Goal: Browse casually: Explore the website without a specific task or goal

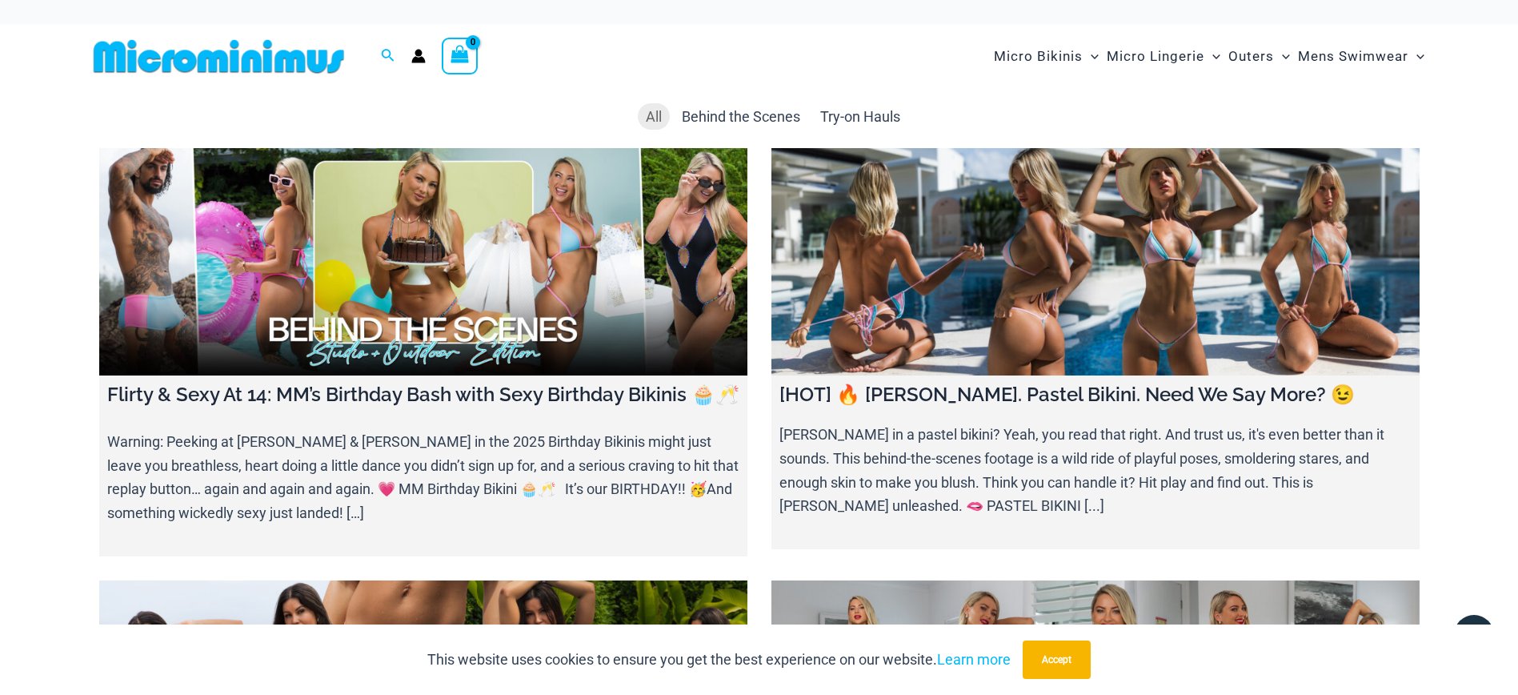
click at [492, 251] on link at bounding box center [423, 261] width 648 height 227
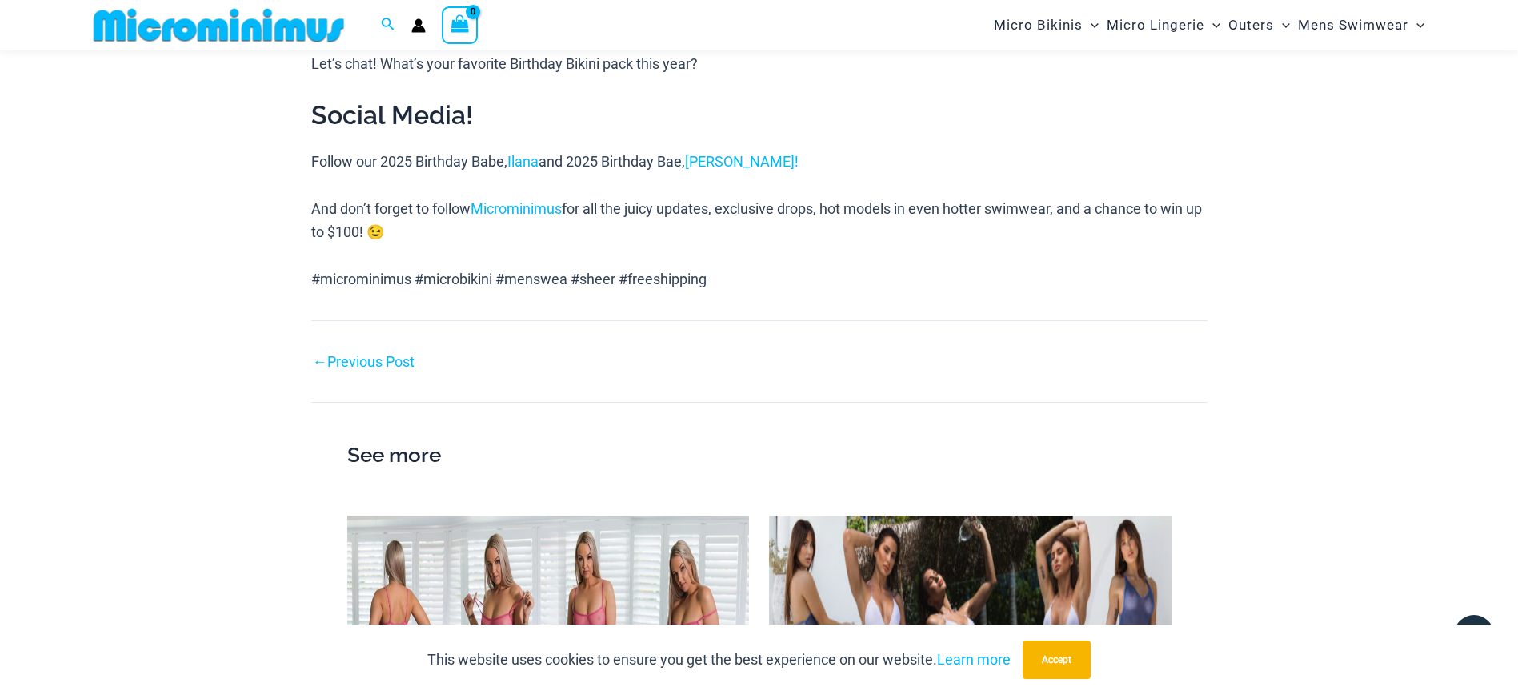
scroll to position [1811, 0]
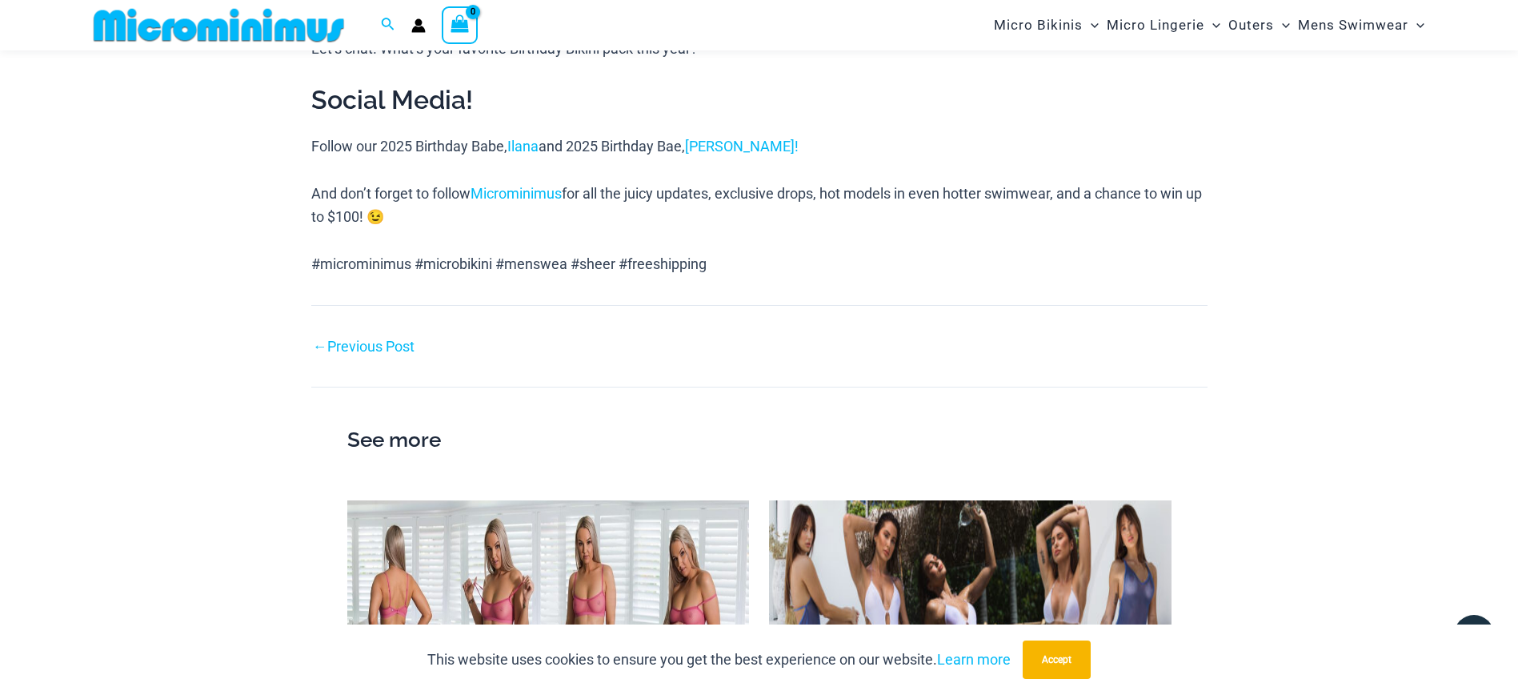
click at [369, 344] on link "← Previous Post" at bounding box center [364, 346] width 102 height 14
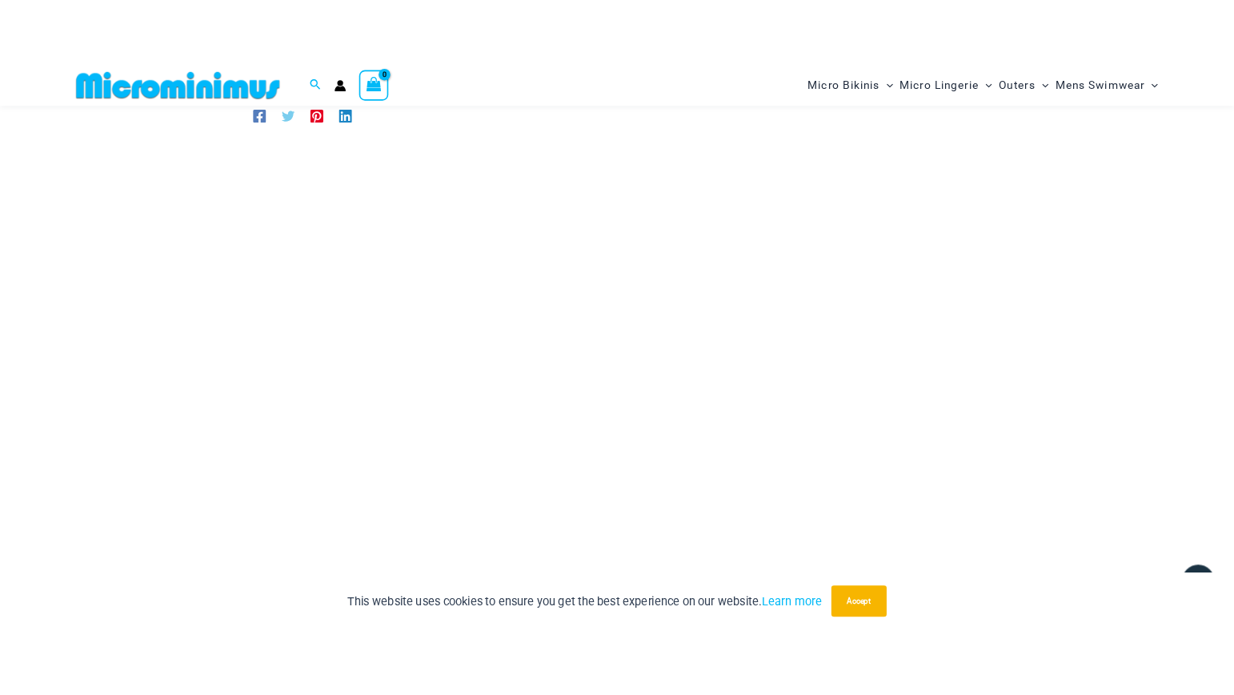
scroll to position [90, 0]
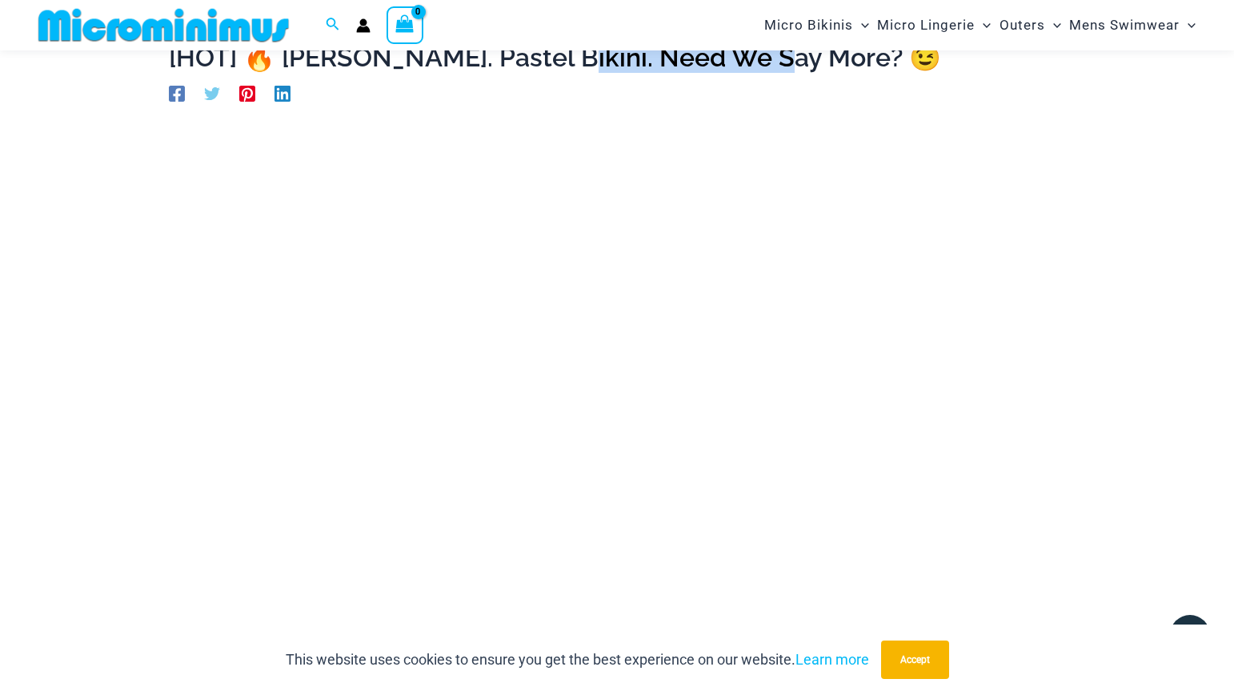
drag, startPoint x: 517, startPoint y: 62, endPoint x: 739, endPoint y: 61, distance: 222.5
click at [739, 61] on h1 "[HOT] 🔥 [PERSON_NAME]. Pastel Bikini. Need We Say More? 😉" at bounding box center [617, 57] width 896 height 30
copy h1 "eed We Say More?"
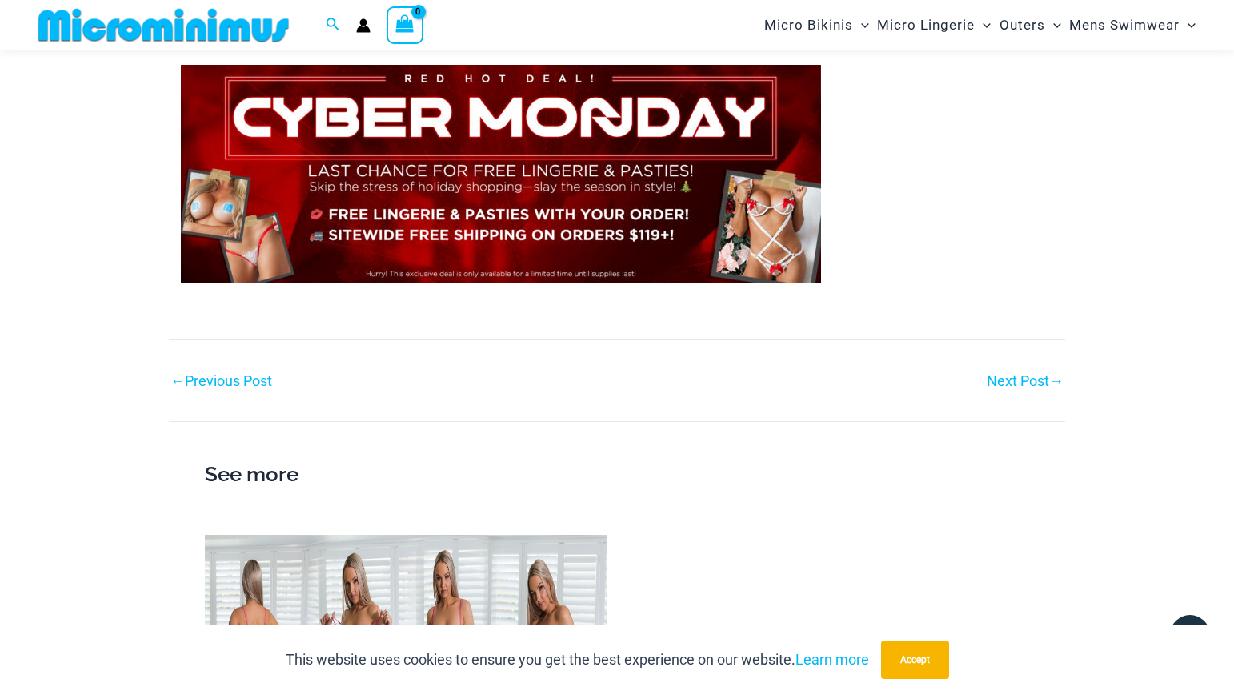
scroll to position [1533, 0]
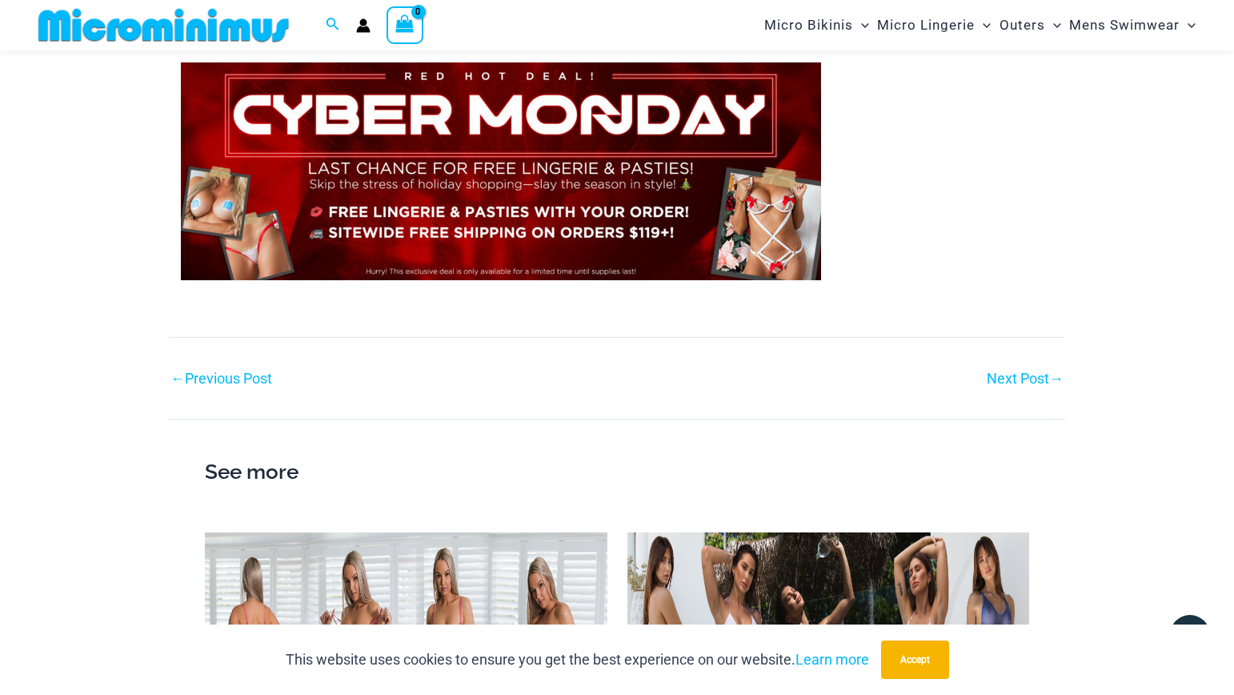
click at [228, 375] on link "← Previous Post" at bounding box center [221, 378] width 102 height 14
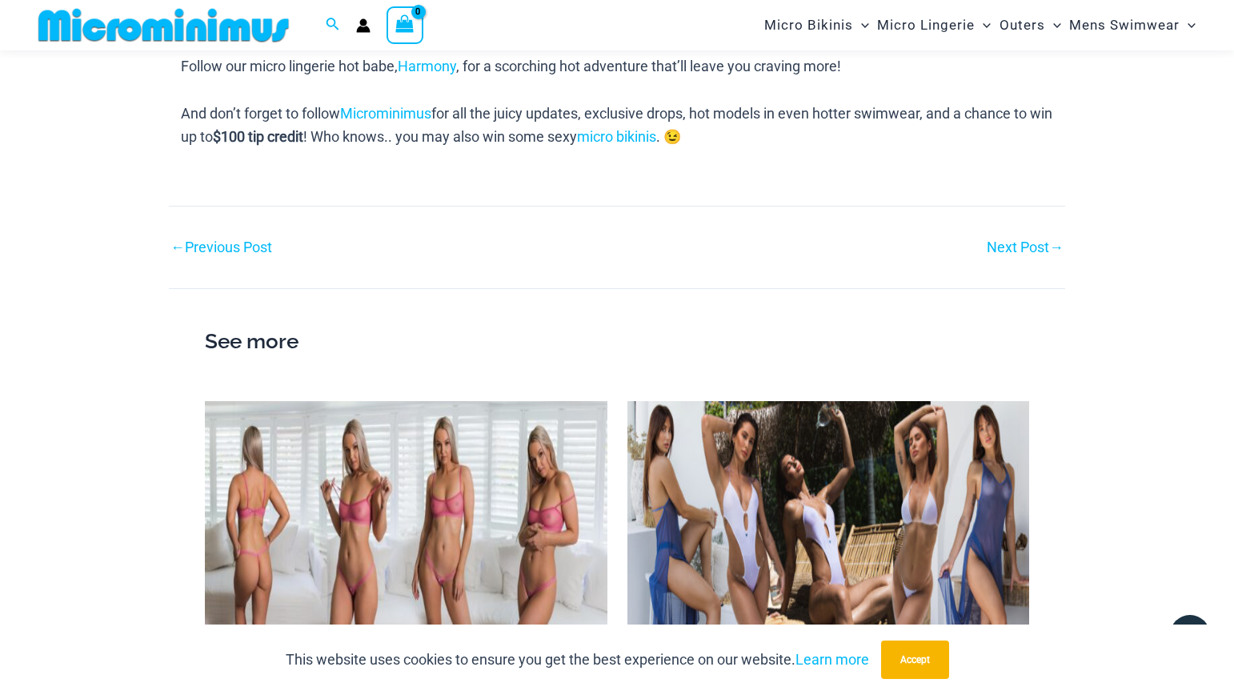
scroll to position [2186, 0]
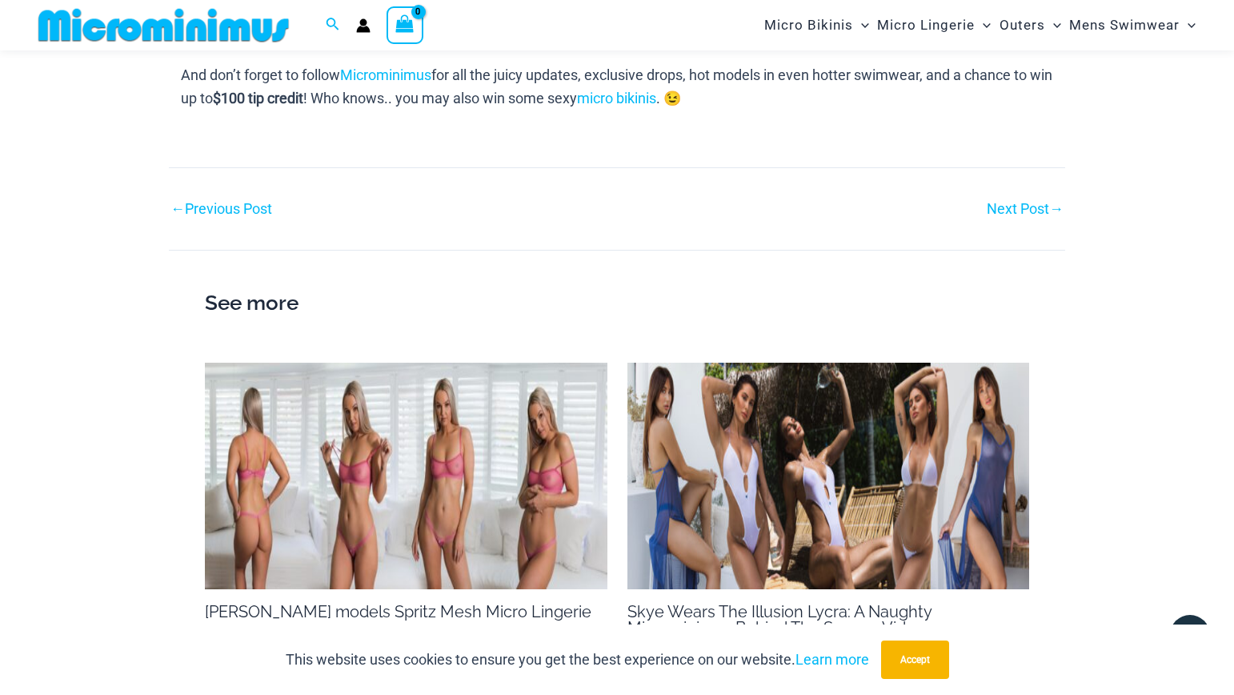
click at [251, 202] on link "← Previous Post" at bounding box center [221, 209] width 102 height 14
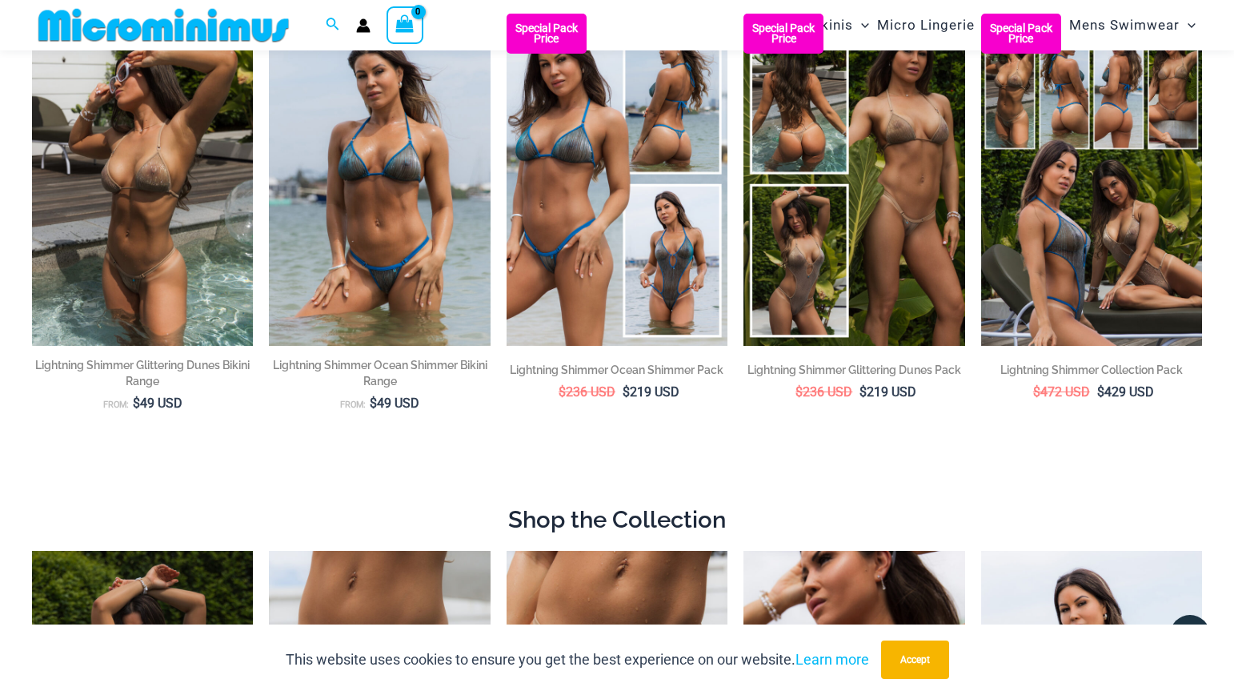
scroll to position [180, 0]
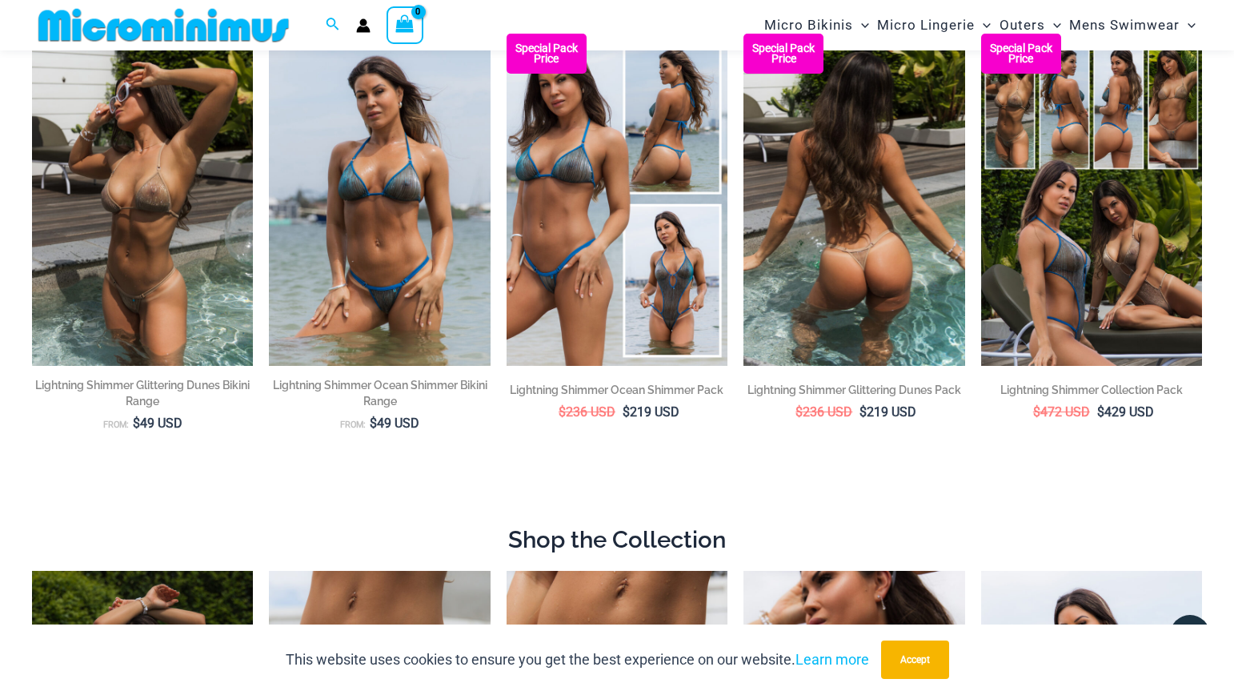
click at [879, 178] on img at bounding box center [853, 200] width 221 height 332
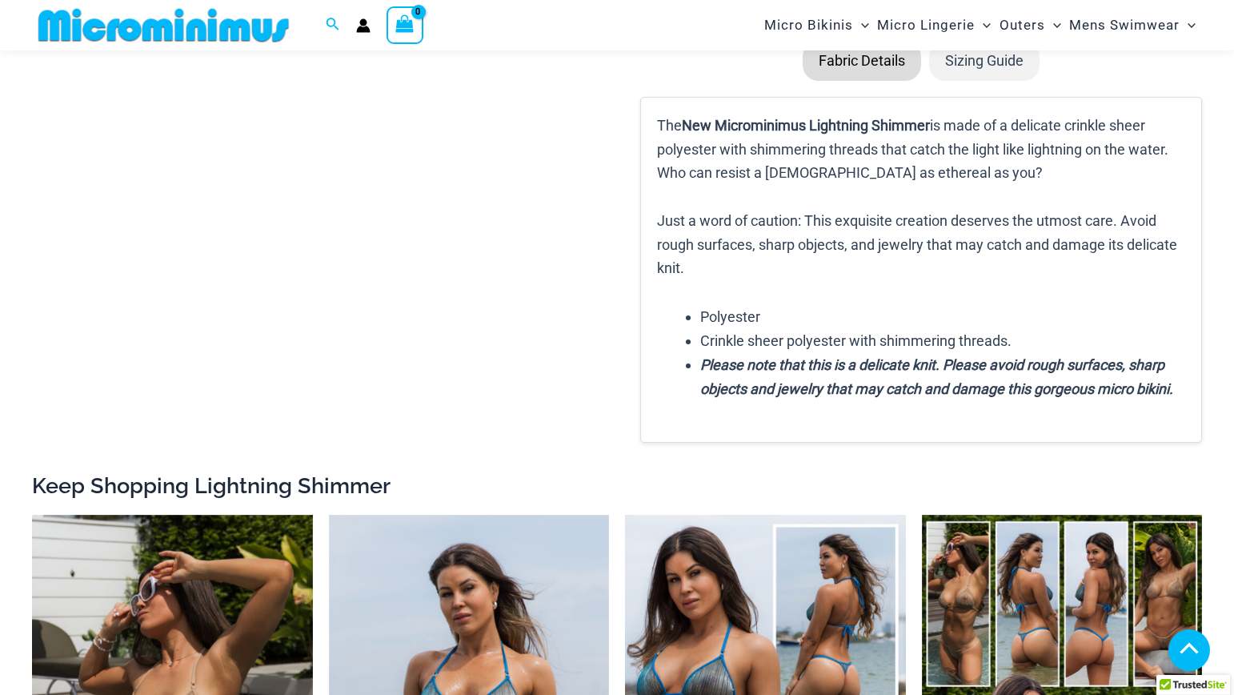
scroll to position [3777, 0]
